Goal: Navigation & Orientation: Understand site structure

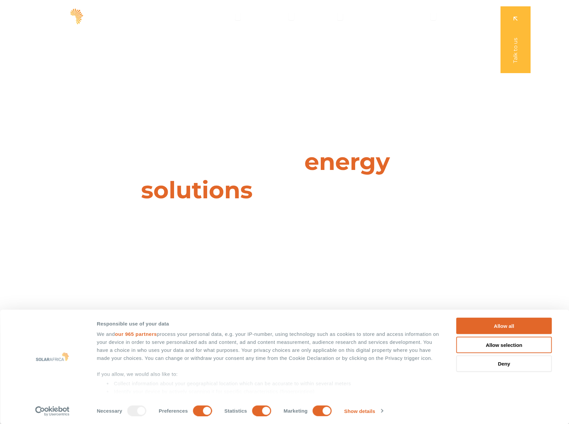
drag, startPoint x: 204, startPoint y: 288, endPoint x: 165, endPoint y: 126, distance: 166.7
click at [331, 16] on span "Projects" at bounding box center [324, 16] width 23 height 8
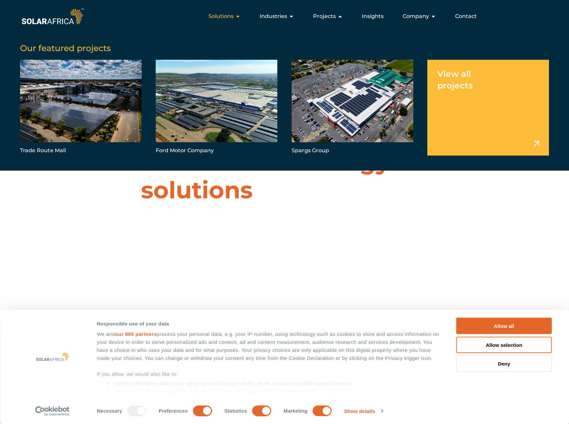
click at [233, 16] on span "Solutions" at bounding box center [221, 16] width 25 height 8
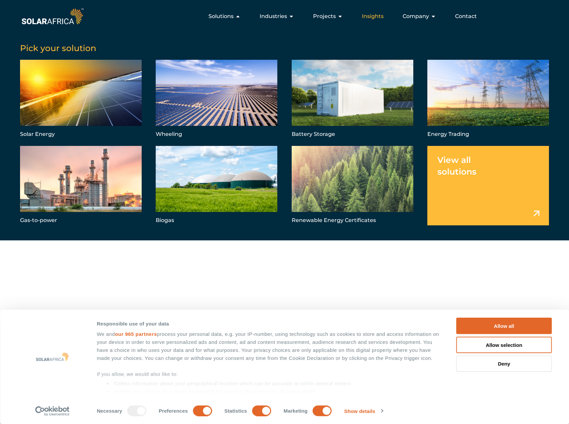
click at [377, 14] on span "Insights" at bounding box center [373, 16] width 22 height 8
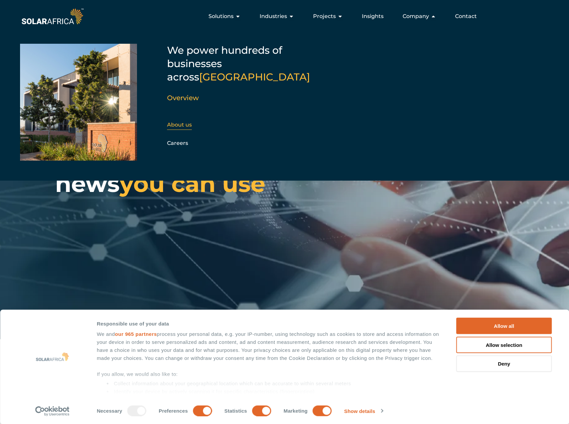
click at [182, 122] on link "About us" at bounding box center [179, 125] width 25 height 6
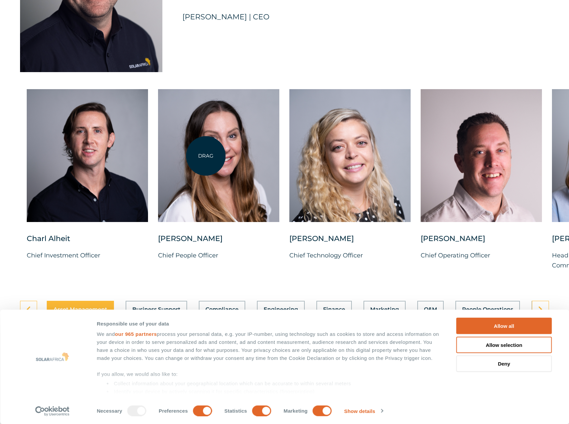
scroll to position [1771, 0]
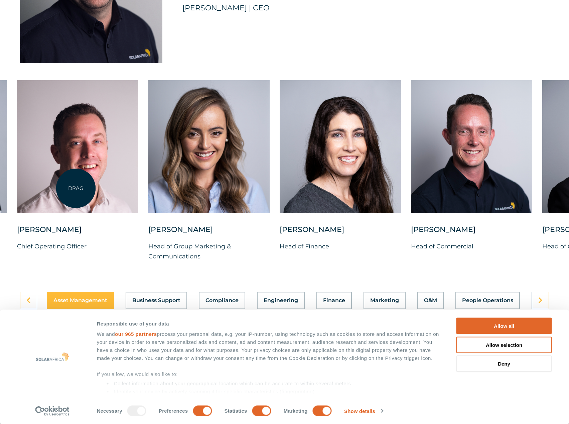
drag, startPoint x: 479, startPoint y: 191, endPoint x: 76, endPoint y: 188, distance: 402.7
click at [76, 188] on div at bounding box center [77, 146] width 121 height 133
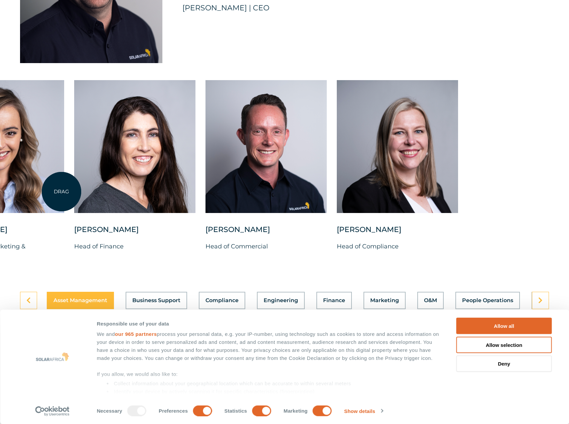
drag, startPoint x: 448, startPoint y: 164, endPoint x: 61, endPoint y: 192, distance: 387.7
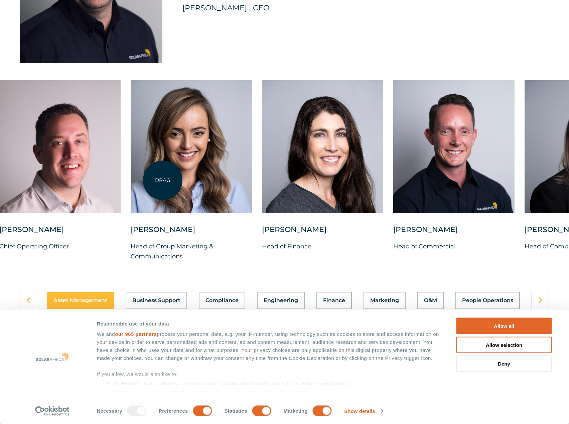
drag, startPoint x: 60, startPoint y: 179, endPoint x: 466, endPoint y: 172, distance: 406.1
click at [252, 172] on div at bounding box center [191, 146] width 121 height 133
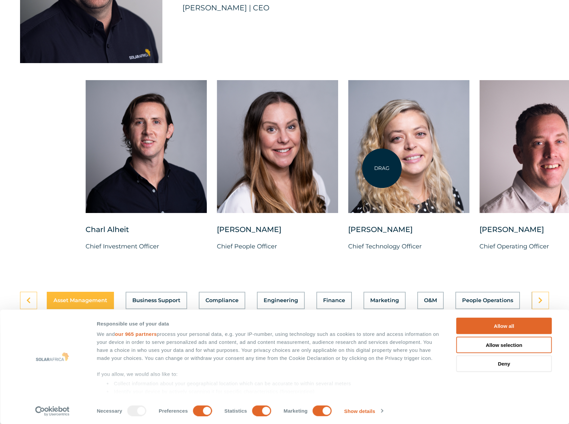
drag, startPoint x: 88, startPoint y: 180, endPoint x: 390, endPoint y: 168, distance: 302.4
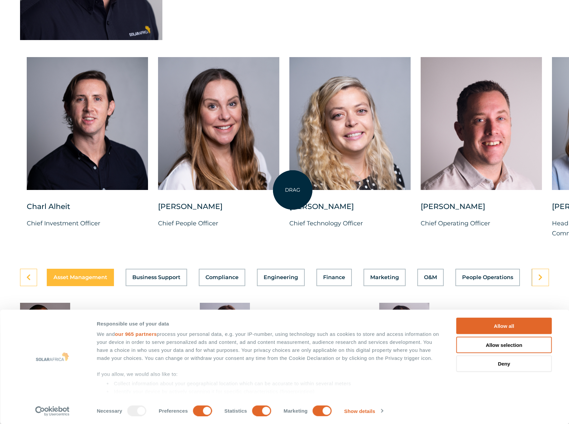
scroll to position [1805, 0]
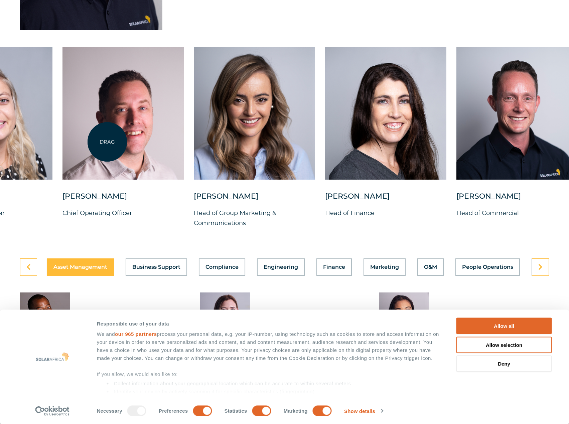
drag, startPoint x: 389, startPoint y: 130, endPoint x: 107, endPoint y: 142, distance: 282.0
click at [107, 142] on div at bounding box center [122, 113] width 121 height 133
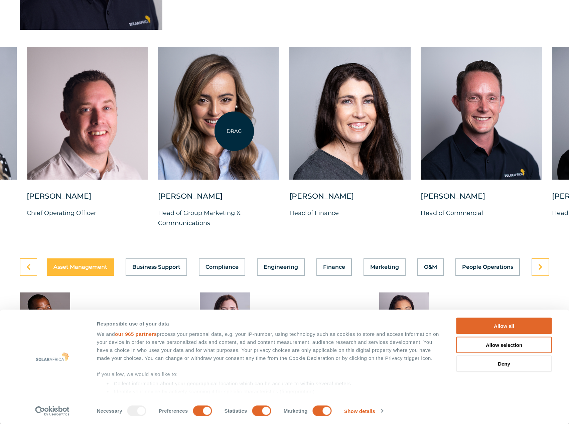
drag, startPoint x: 420, startPoint y: 128, endPoint x: 147, endPoint y: 137, distance: 273.9
click at [147, 137] on div "Charl Alheit Chief Investment Officer Candice Seggie Chief People Officer Suné …" at bounding box center [158, 143] width 1104 height 192
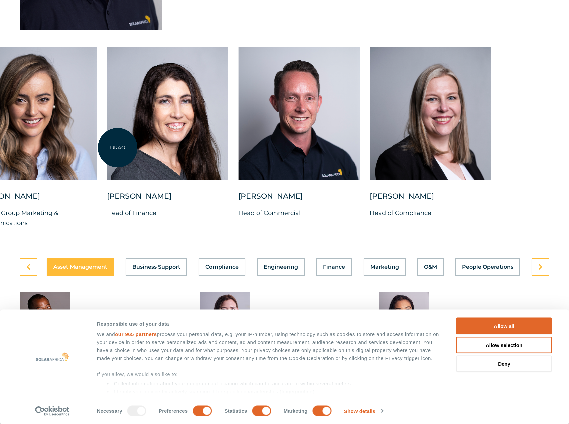
drag, startPoint x: 368, startPoint y: 141, endPoint x: 118, endPoint y: 148, distance: 250.1
click at [118, 148] on div at bounding box center [167, 113] width 121 height 133
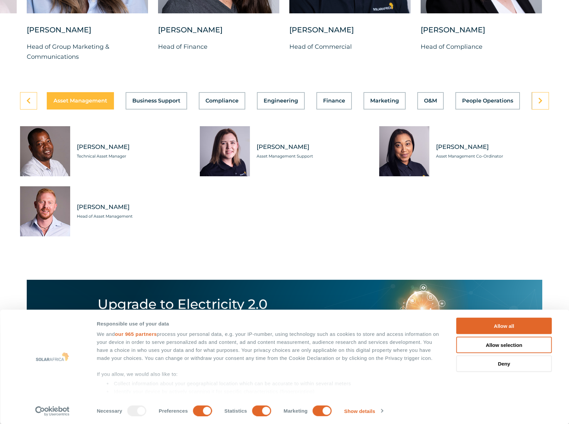
scroll to position [1972, 0]
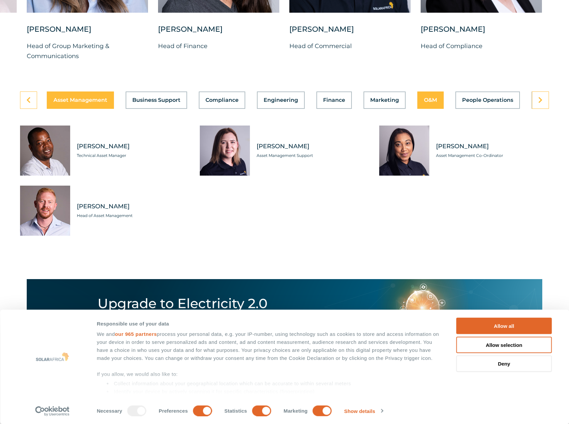
click at [424, 103] on span "O&M" at bounding box center [430, 100] width 13 height 5
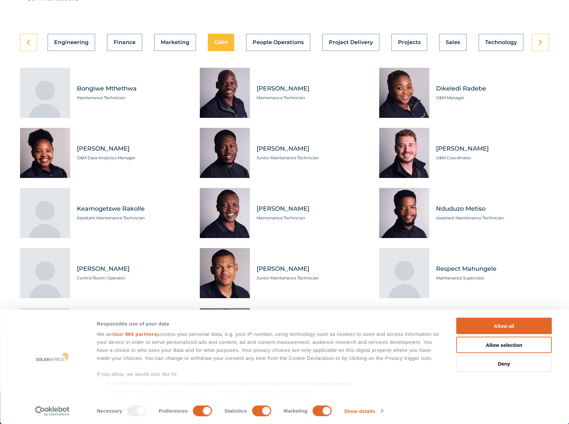
scroll to position [2039, 0]
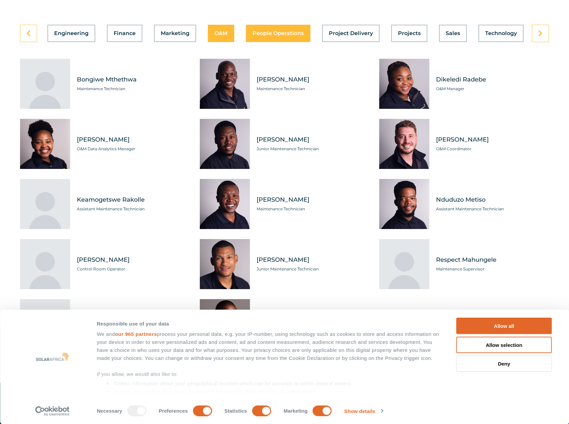
click at [283, 36] on span "People Operations" at bounding box center [278, 33] width 51 height 5
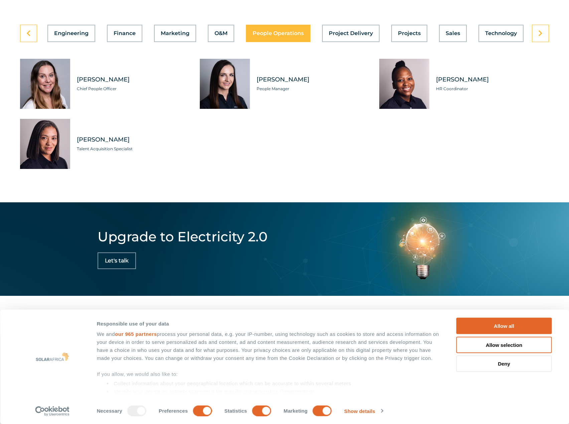
scroll to position [0, 210]
click at [358, 36] on span "Project Delivery" at bounding box center [351, 33] width 44 height 5
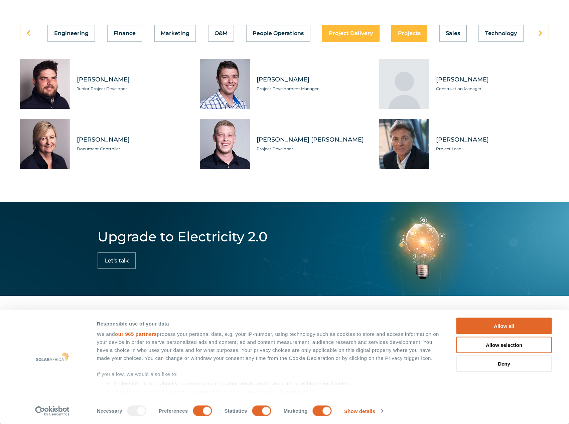
click at [411, 36] on span "Projects" at bounding box center [409, 33] width 23 height 5
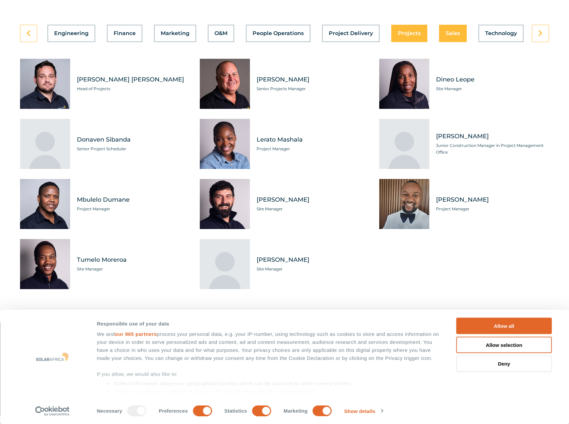
click at [457, 36] on span "Sales" at bounding box center [453, 33] width 14 height 5
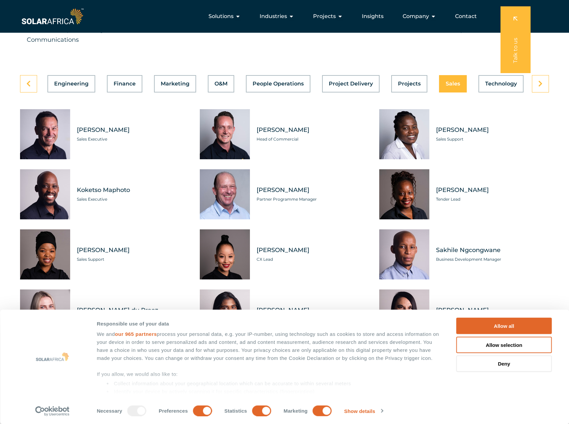
scroll to position [1972, 0]
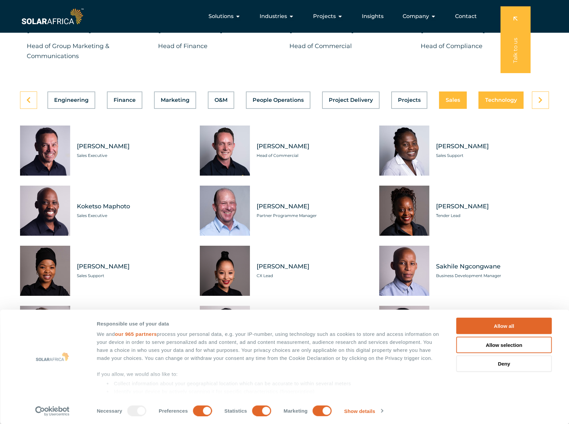
click at [499, 109] on button "Technology" at bounding box center [501, 100] width 45 height 17
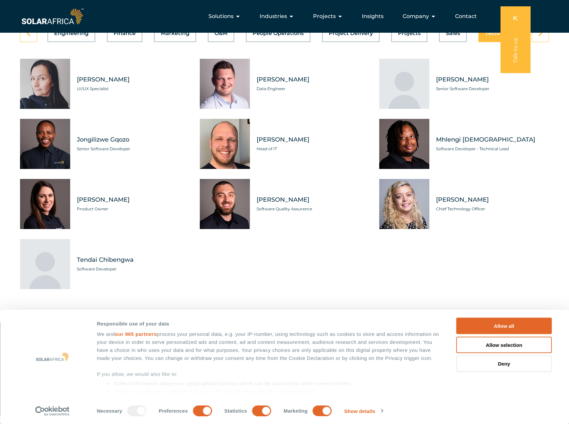
scroll to position [2005, 0]
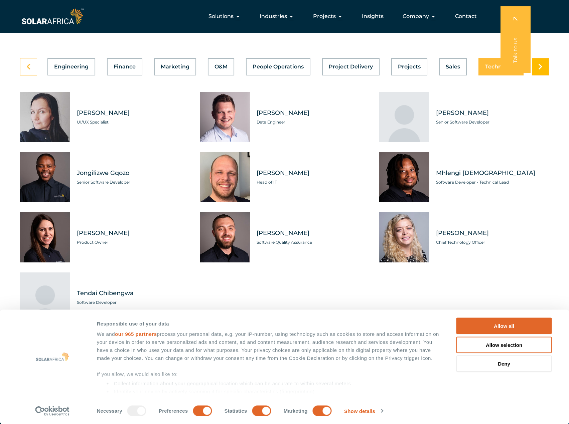
click at [547, 76] on link at bounding box center [540, 66] width 17 height 17
click at [33, 76] on link at bounding box center [28, 66] width 17 height 17
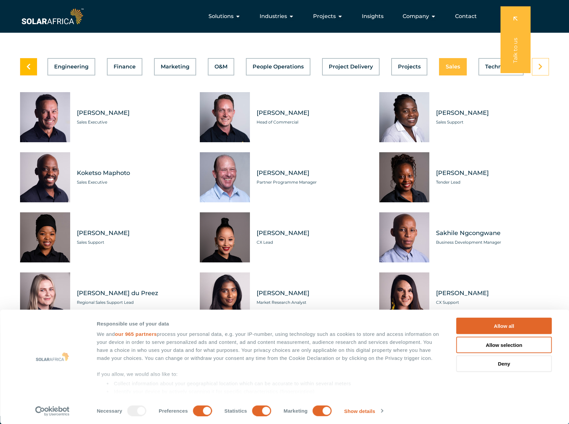
click at [33, 76] on link at bounding box center [28, 66] width 17 height 17
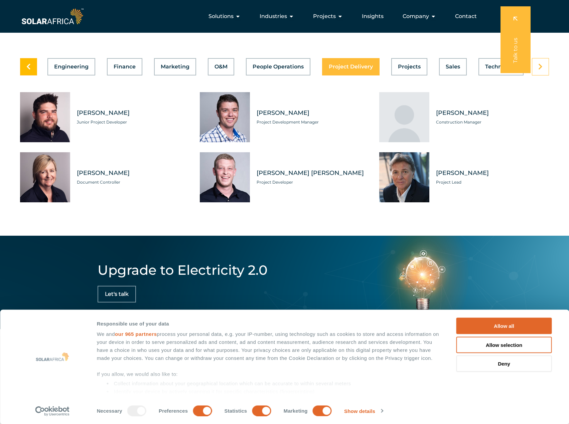
click at [33, 76] on link at bounding box center [28, 66] width 17 height 17
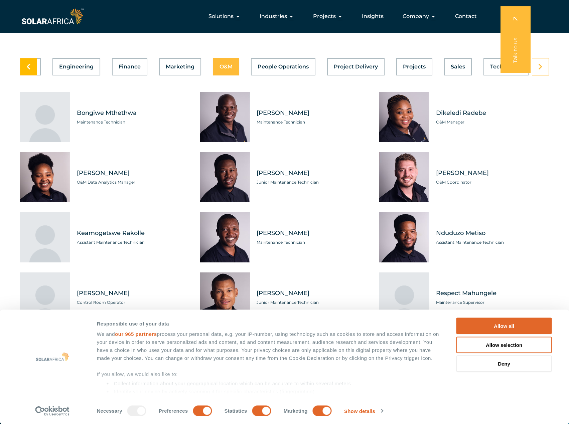
click at [33, 76] on link at bounding box center [28, 66] width 17 height 17
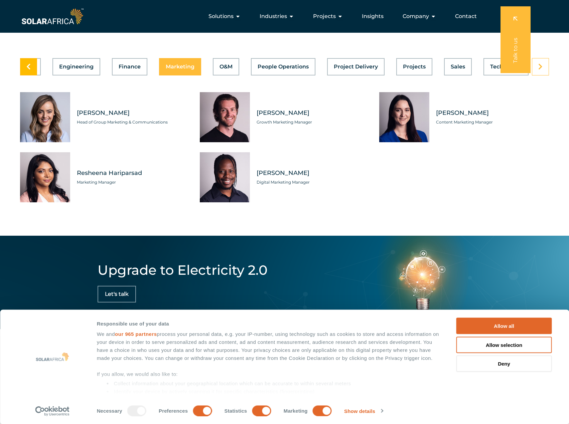
scroll to position [0, 210]
click at [33, 76] on link at bounding box center [28, 66] width 17 height 17
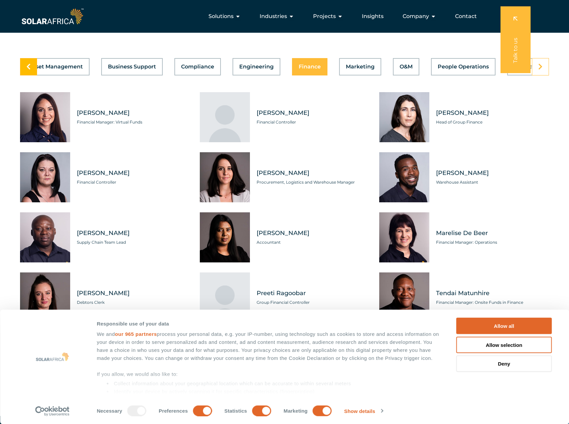
scroll to position [0, 0]
